Goal: Information Seeking & Learning: Find specific page/section

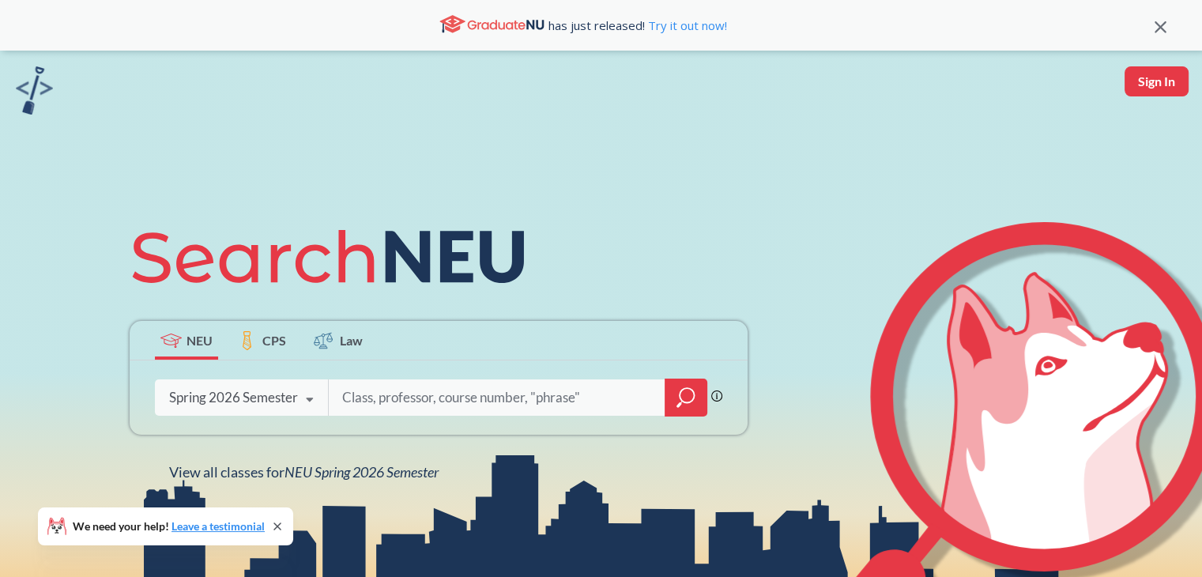
click at [413, 396] on input "search" at bounding box center [497, 397] width 313 height 33
type input "machine learning operations"
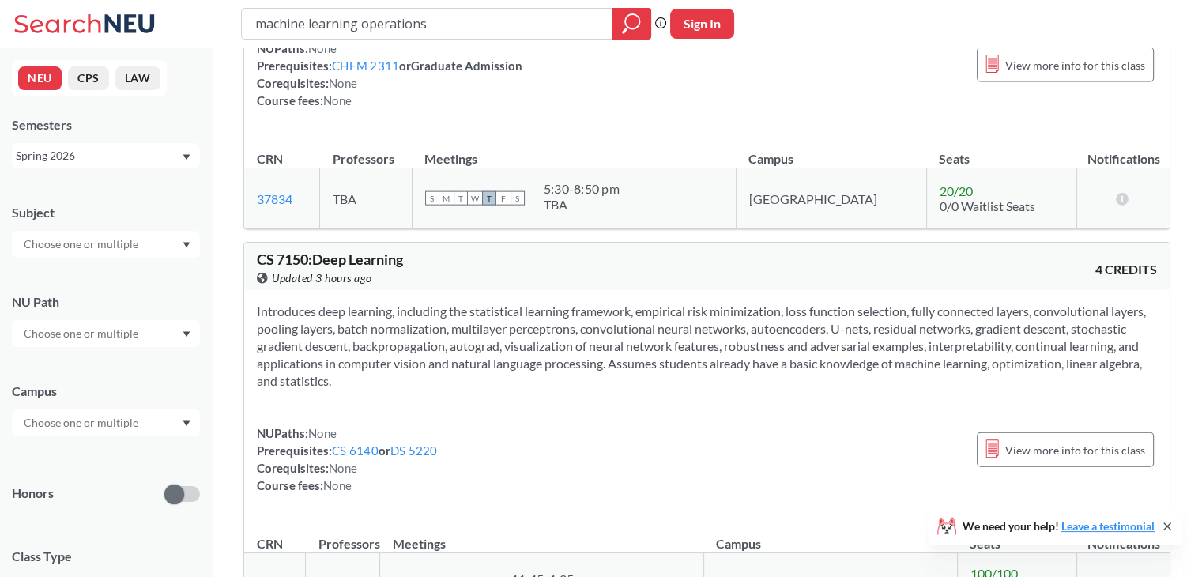
scroll to position [9651, 0]
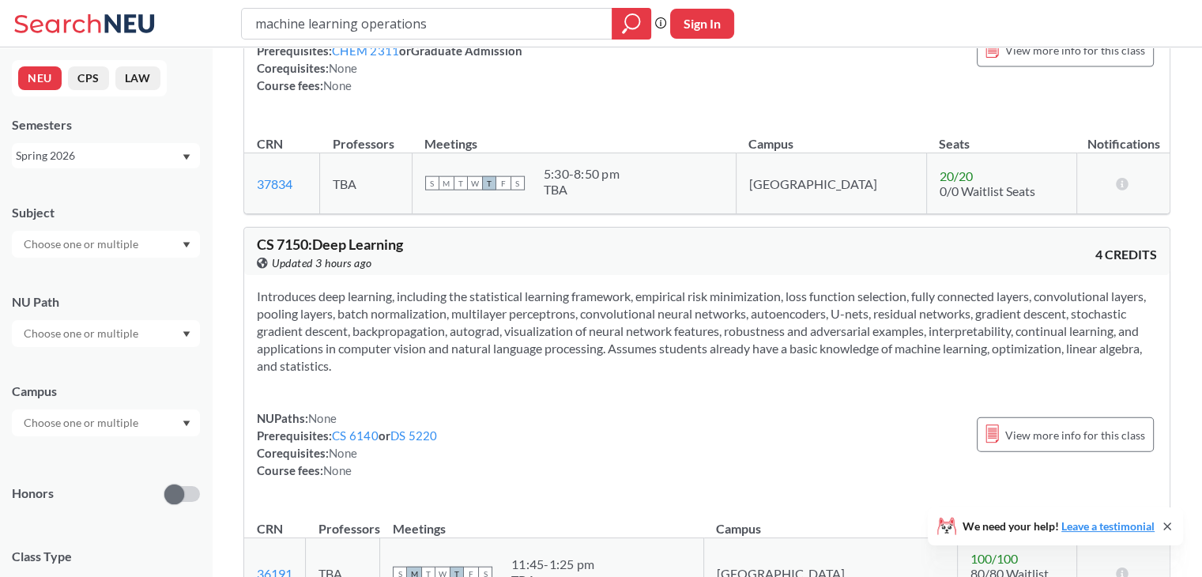
click at [163, 247] on div at bounding box center [106, 244] width 188 height 27
click at [143, 247] on input "text" at bounding box center [82, 244] width 133 height 19
type input "d"
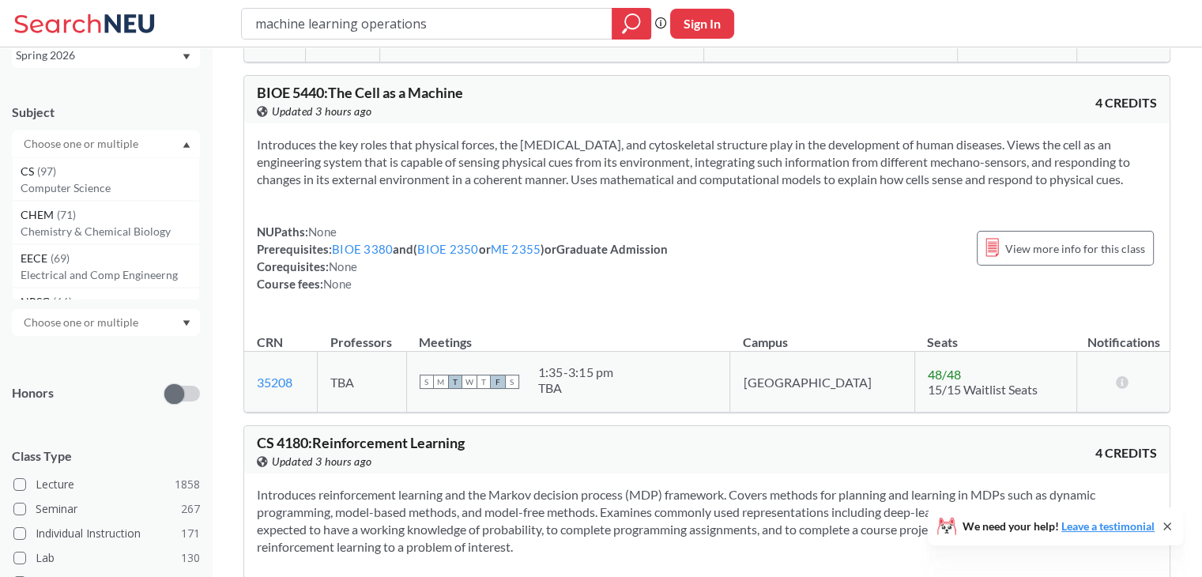
scroll to position [10622, 0]
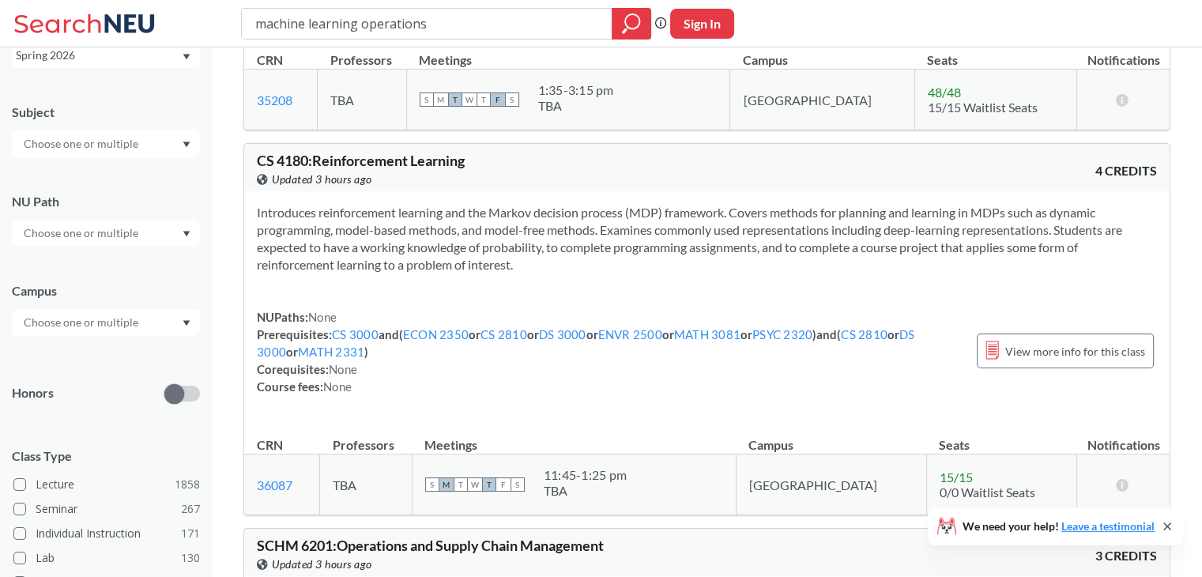
click at [487, 206] on section "Introduces reinforcement learning and the Markov decision process (MDP) framewo…" at bounding box center [707, 239] width 900 height 70
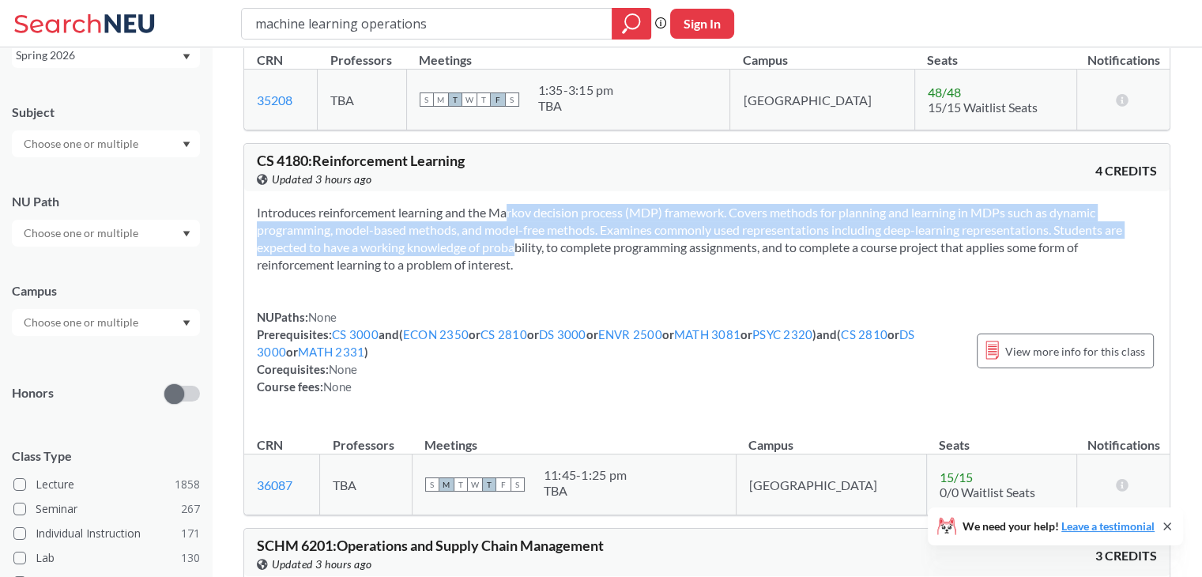
drag, startPoint x: 487, startPoint y: 206, endPoint x: 477, endPoint y: 173, distance: 34.5
click at [477, 204] on section "Introduces reinforcement learning and the Markov decision process (MDP) framewo…" at bounding box center [707, 239] width 900 height 70
drag, startPoint x: 477, startPoint y: 173, endPoint x: 560, endPoint y: 222, distance: 96.3
click at [560, 222] on section "Introduces reinforcement learning and the Markov decision process (MDP) framewo…" at bounding box center [707, 239] width 900 height 70
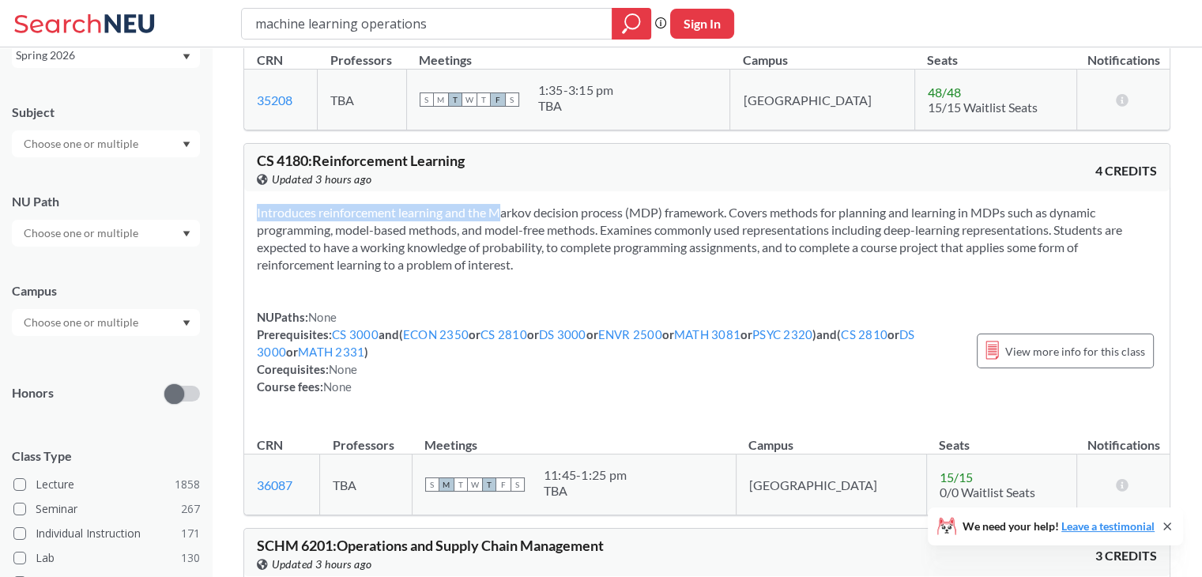
click at [560, 222] on section "Introduces reinforcement learning and the Markov decision process (MDP) framewo…" at bounding box center [707, 239] width 900 height 70
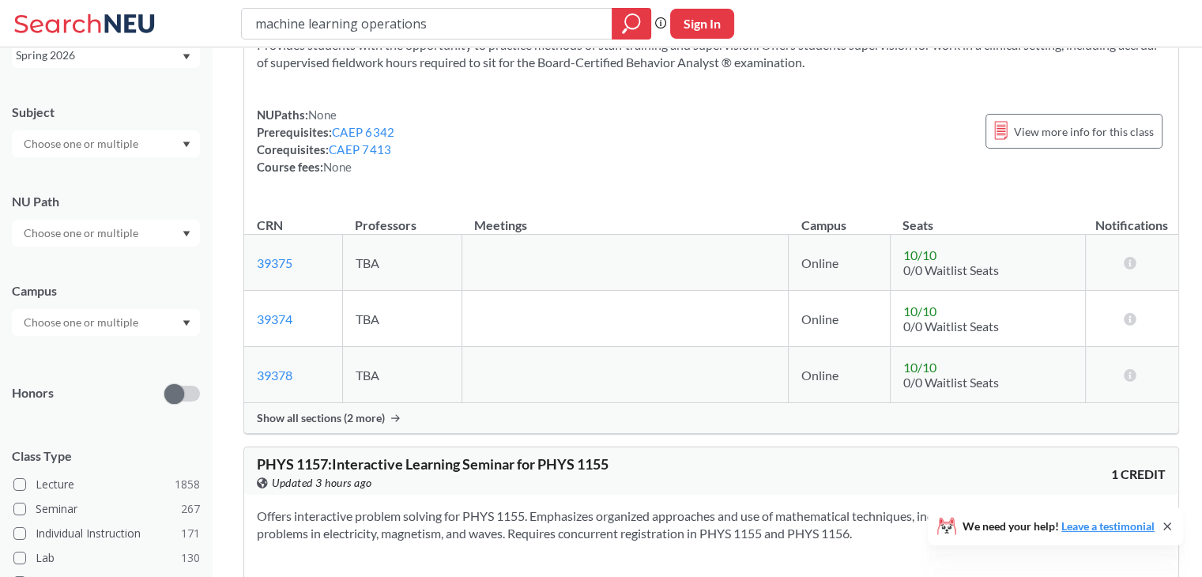
scroll to position [18280, 0]
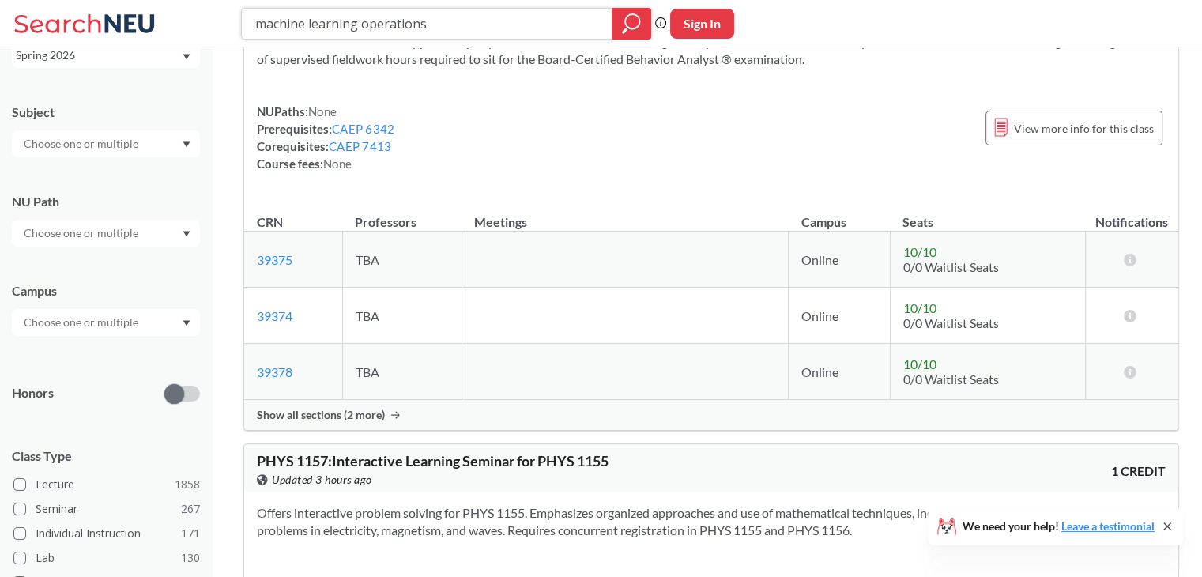
click at [497, 28] on input "machine learning operations" at bounding box center [427, 23] width 347 height 27
paste input "Machine Learning in O"
type input "Machine Learning in Operations"
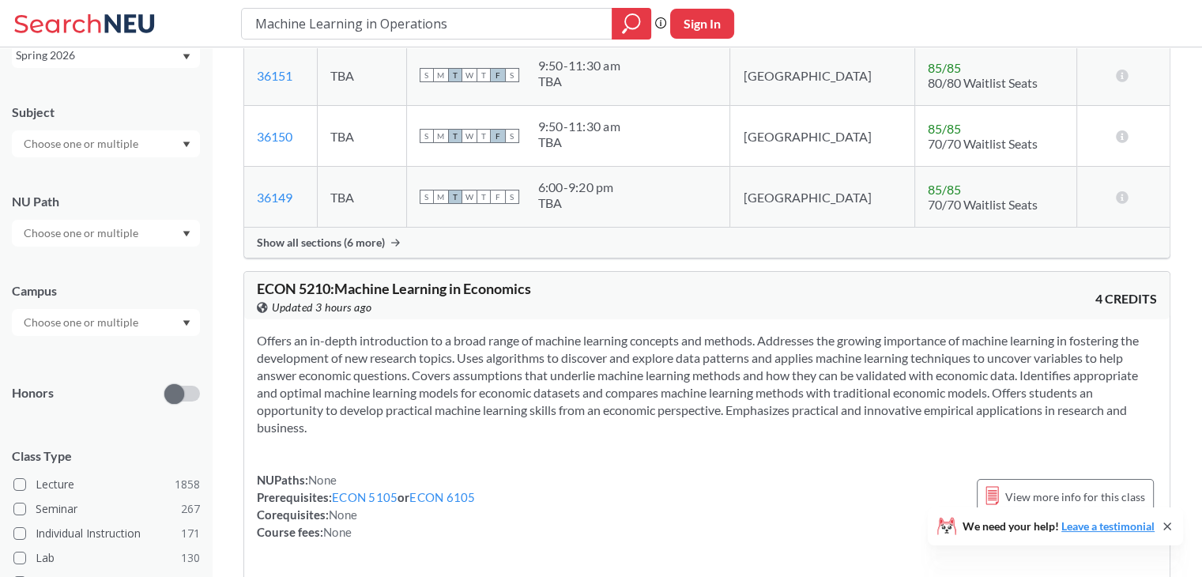
scroll to position [765, 0]
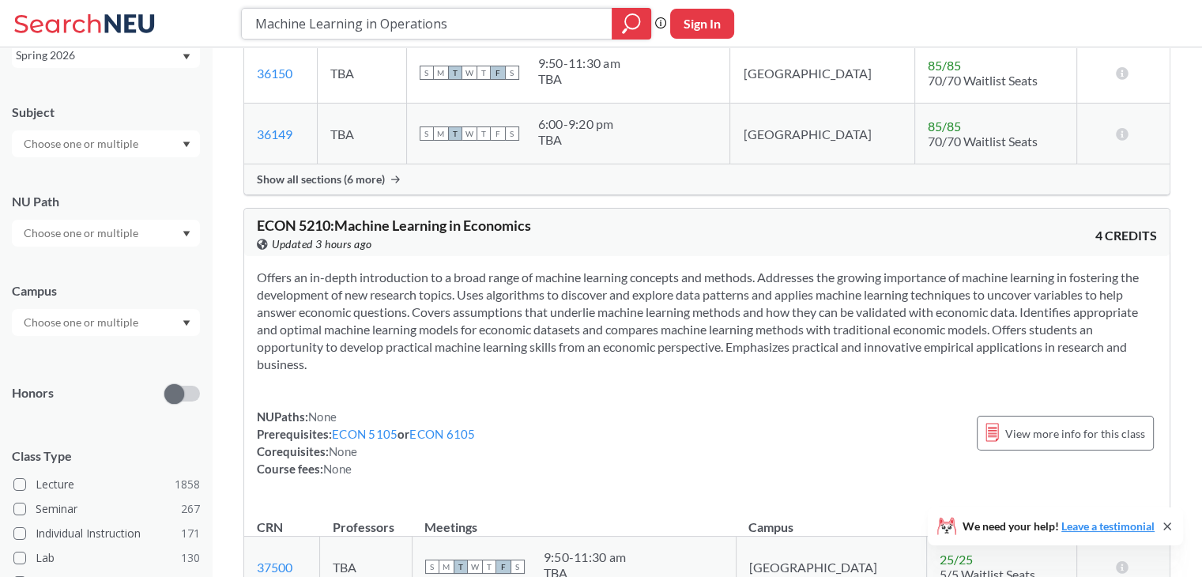
click at [442, 29] on input "Machine Learning in Operations" at bounding box center [427, 23] width 347 height 27
paste input "DADS 7305"
type input "DADS 7305"
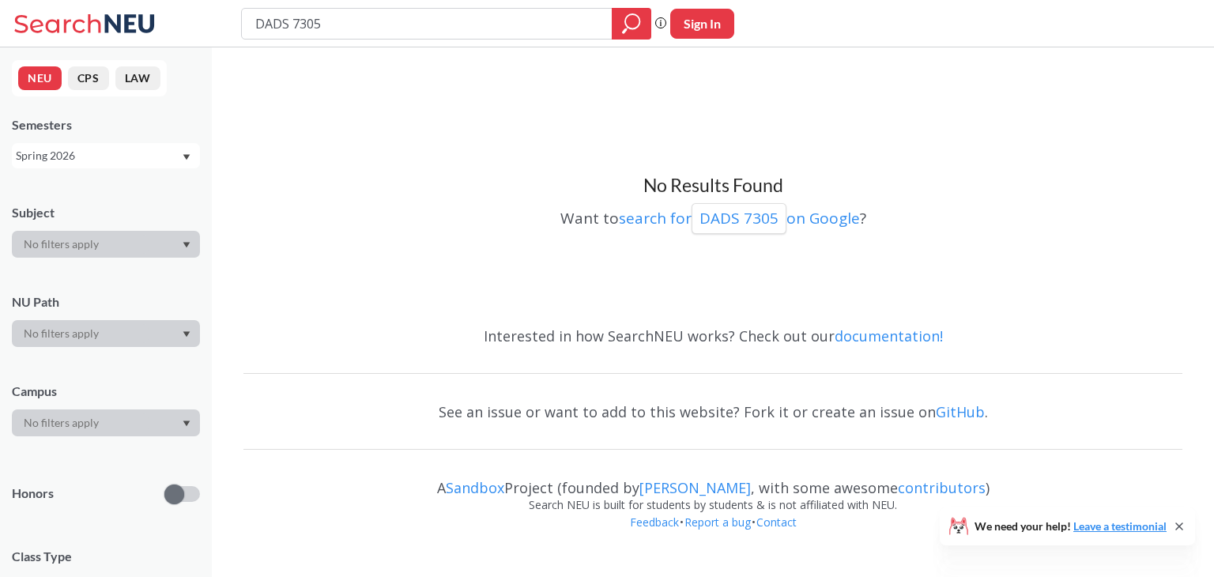
click at [129, 156] on div "Spring 2026" at bounding box center [98, 155] width 165 height 17
click at [291, 143] on div "No Results Found Want to search for DADS 7305 on Google ?" at bounding box center [712, 184] width 939 height 258
click at [82, 77] on button "CPS" at bounding box center [88, 78] width 41 height 24
click at [630, 15] on icon "magnifying glass" at bounding box center [631, 24] width 19 height 22
click at [744, 228] on p "DADS 7305" at bounding box center [738, 218] width 79 height 21
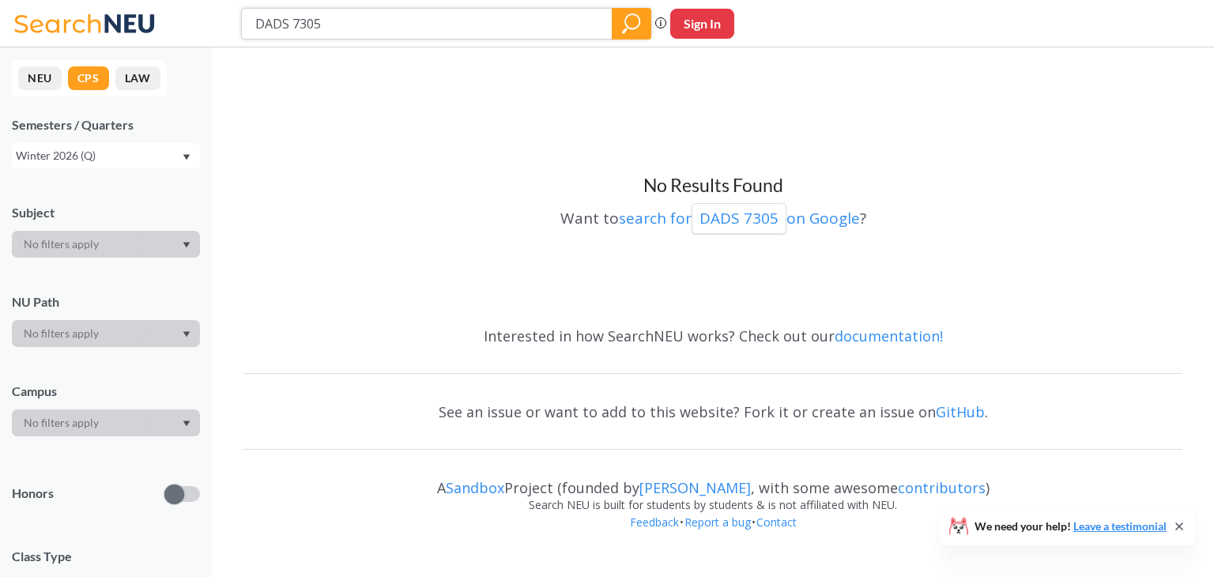
click at [442, 26] on input "DADS 7305" at bounding box center [427, 23] width 347 height 27
paste input "IE-7374"
type input "IE-7374"
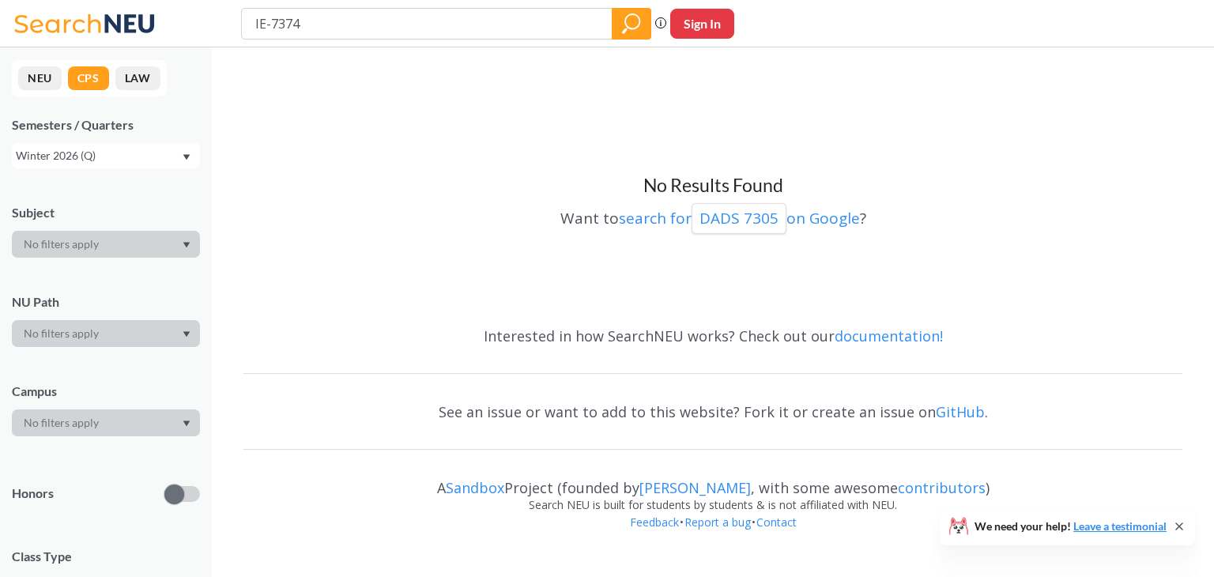
click at [56, 70] on button "NEU" at bounding box center [39, 78] width 43 height 24
click at [640, 25] on icon "magnifying glass" at bounding box center [631, 24] width 19 height 22
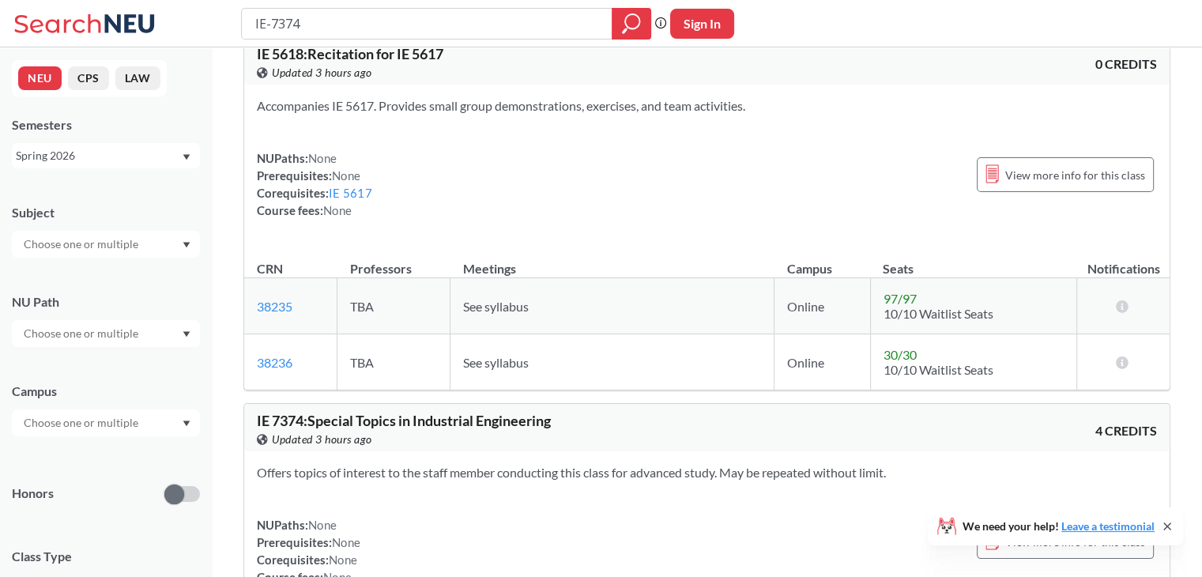
scroll to position [875, 0]
click at [269, 20] on input "IE-7374" at bounding box center [427, 23] width 347 height 27
type input "IE 7374"
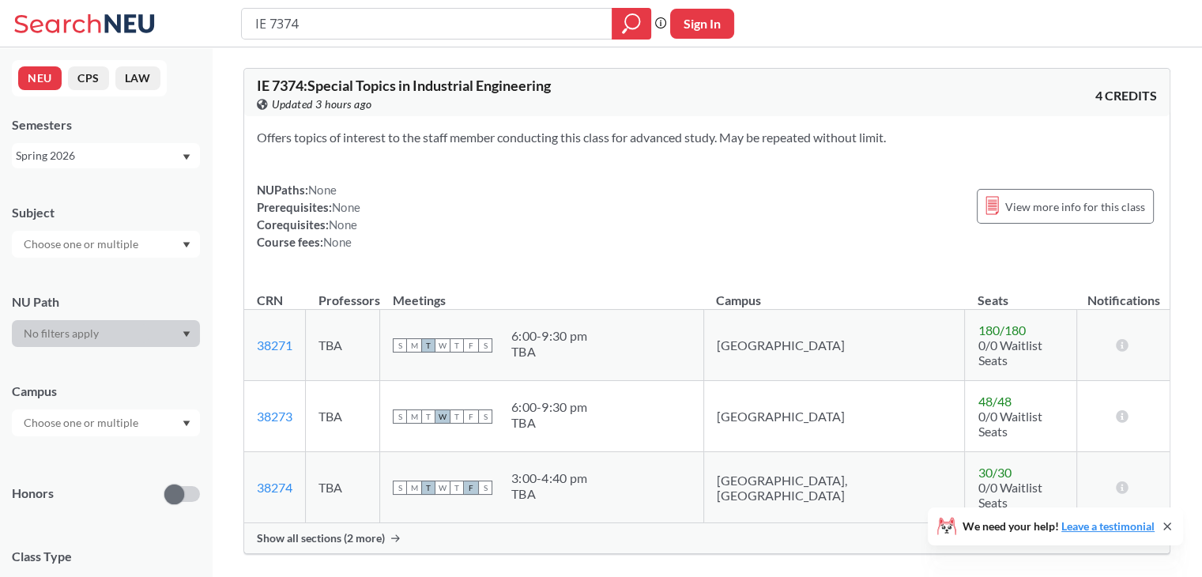
click at [439, 86] on span "IE 7374 : Special Topics in Industrial Engineering" at bounding box center [404, 85] width 294 height 17
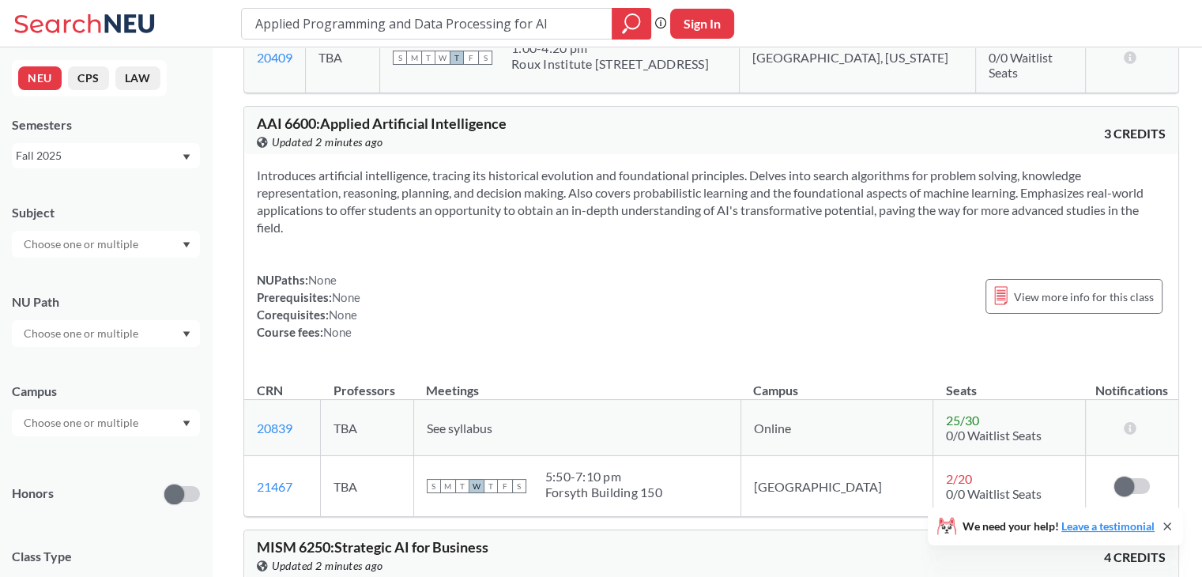
scroll to position [504, 0]
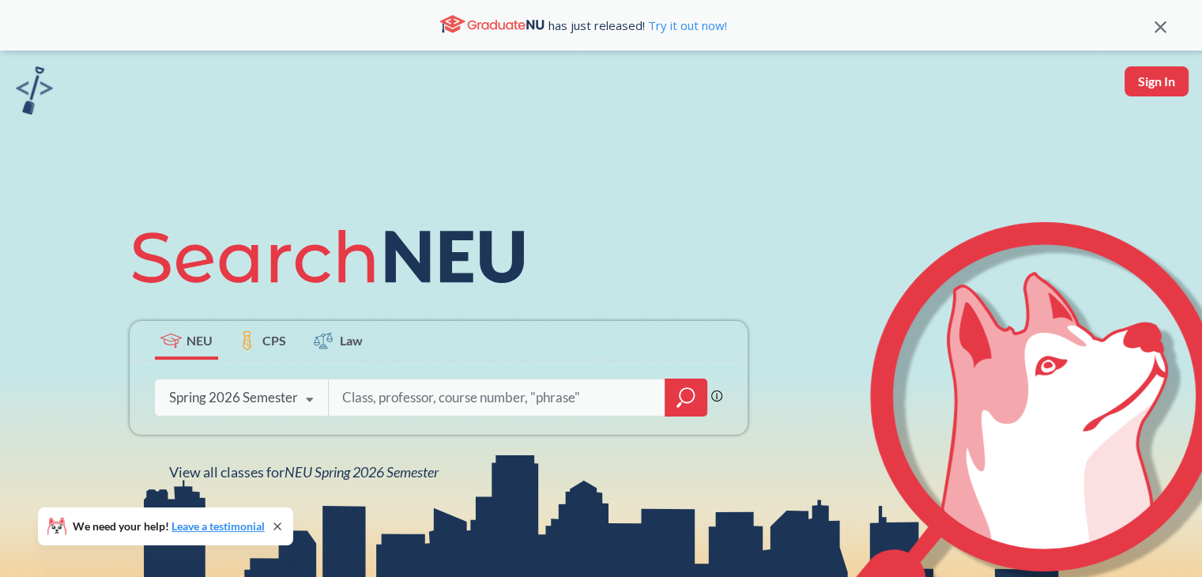
click at [382, 390] on input "search" at bounding box center [497, 397] width 313 height 33
